Goal: Task Accomplishment & Management: Manage account settings

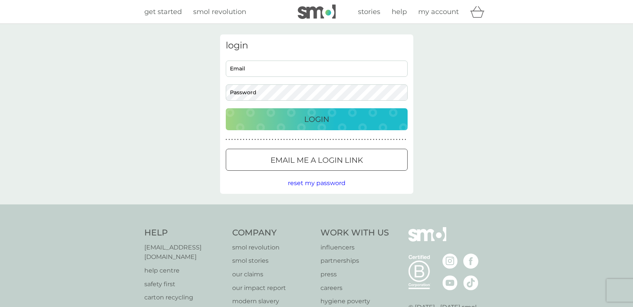
click at [304, 159] on div at bounding box center [316, 161] width 27 height 8
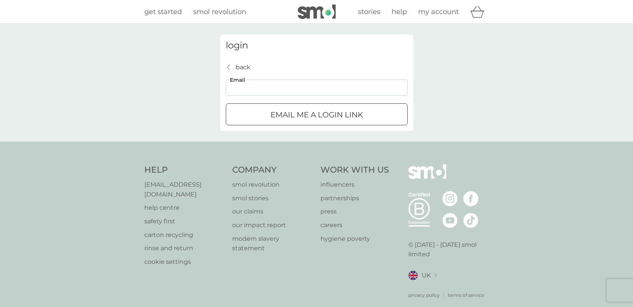
click at [270, 90] on input "Email" at bounding box center [317, 88] width 182 height 16
type input "[PERSON_NAME][EMAIL_ADDRESS][PERSON_NAME][DOMAIN_NAME]"
click at [297, 111] on p "Email me a login link" at bounding box center [317, 115] width 92 height 12
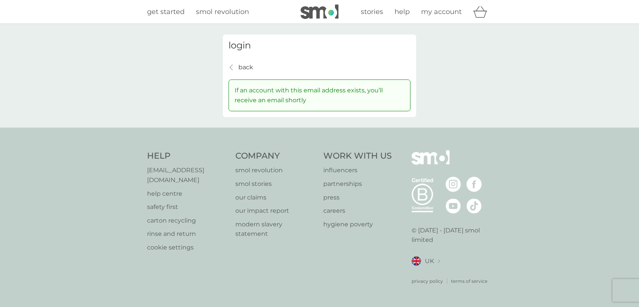
click at [249, 68] on p "back" at bounding box center [245, 68] width 15 height 10
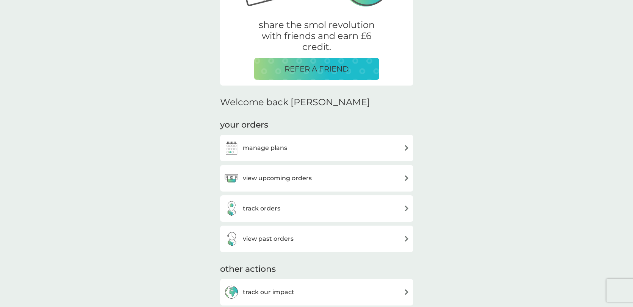
scroll to position [224, 0]
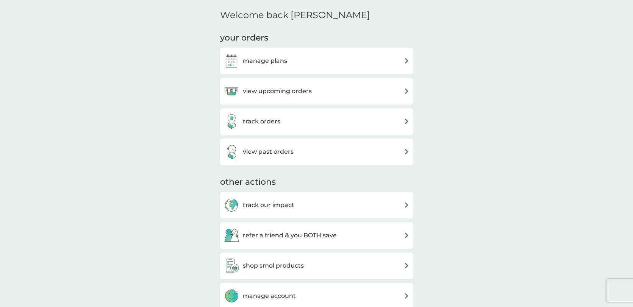
click at [283, 64] on h3 "manage plans" at bounding box center [265, 61] width 44 height 10
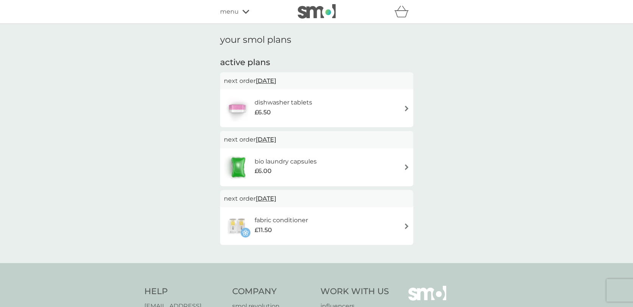
click at [277, 115] on div "£6.50" at bounding box center [284, 113] width 58 height 10
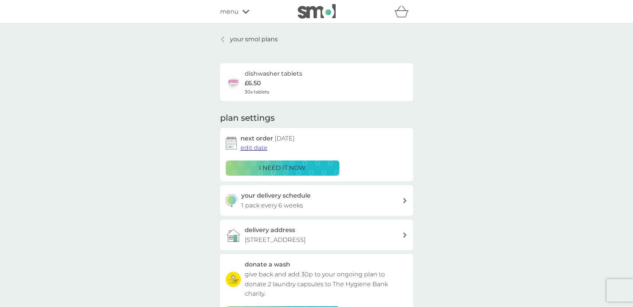
click at [251, 147] on span "edit date" at bounding box center [254, 147] width 27 height 7
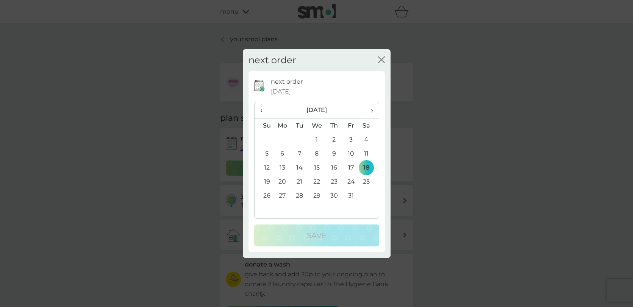
click at [262, 111] on span "‹" at bounding box center [264, 110] width 8 height 16
click at [299, 153] on td "9" at bounding box center [299, 154] width 17 height 14
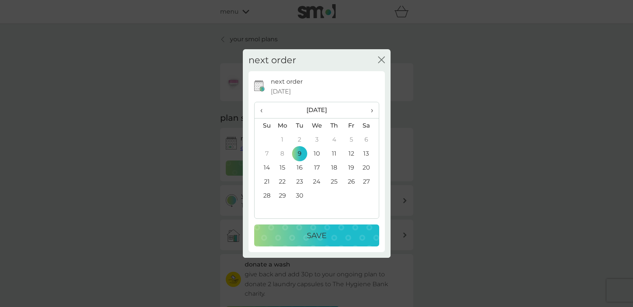
click at [328, 230] on div "Save" at bounding box center [317, 236] width 110 height 12
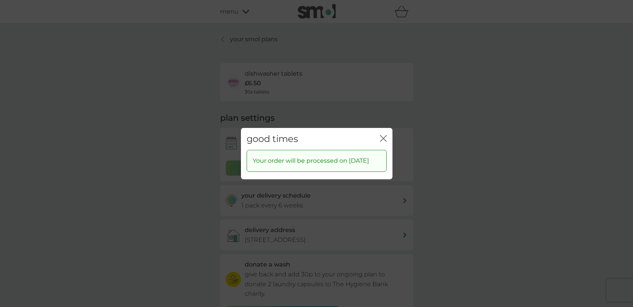
click at [382, 135] on icon "close" at bounding box center [381, 138] width 3 height 6
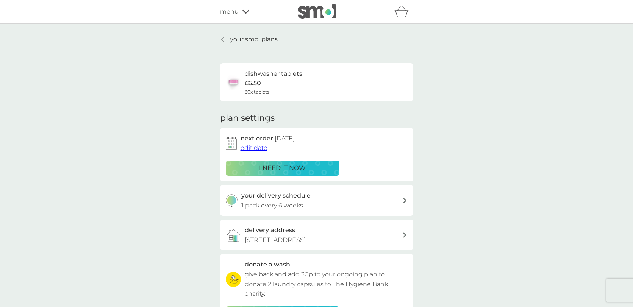
click at [306, 206] on div "your delivery schedule 1 pack every 6 weeks" at bounding box center [321, 200] width 161 height 19
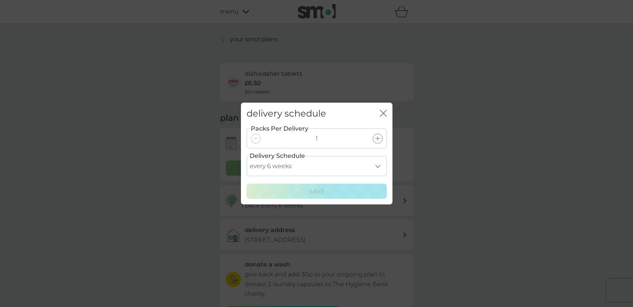
click at [301, 166] on select "every 1 week every 2 weeks every 3 weeks every 4 weeks every 5 weeks every 6 we…" at bounding box center [317, 166] width 140 height 20
select select "28"
click at [247, 156] on select "every 1 week every 2 weeks every 3 weeks every 4 weeks every 5 weeks every 6 we…" at bounding box center [317, 166] width 140 height 20
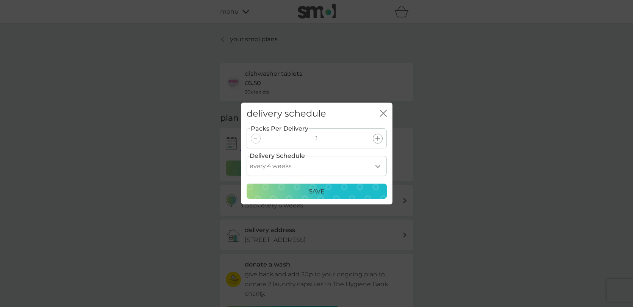
click at [306, 188] on div "Save" at bounding box center [317, 192] width 130 height 10
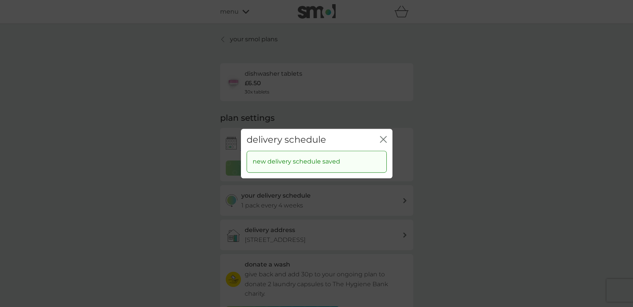
click at [385, 137] on icon "close" at bounding box center [383, 139] width 7 height 7
